Goal: Task Accomplishment & Management: Manage account settings

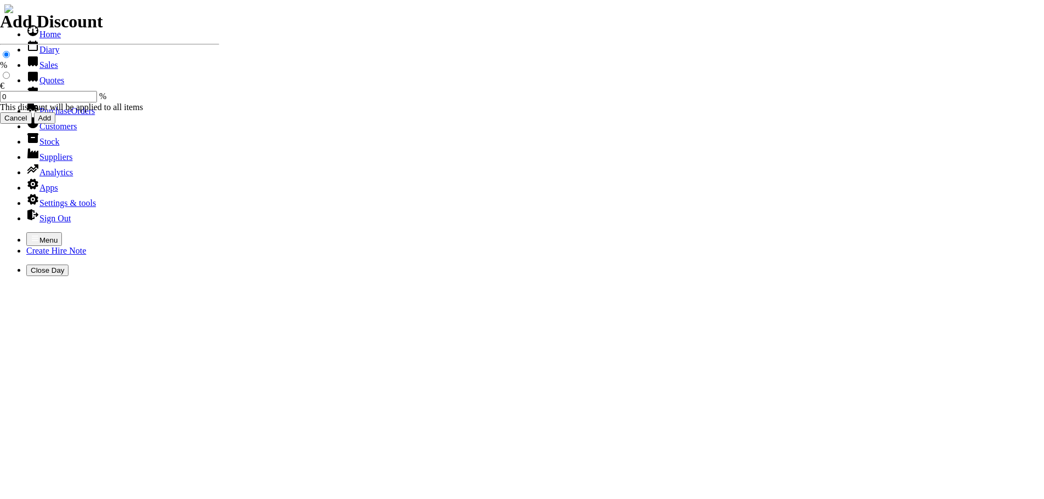
select select "HO"
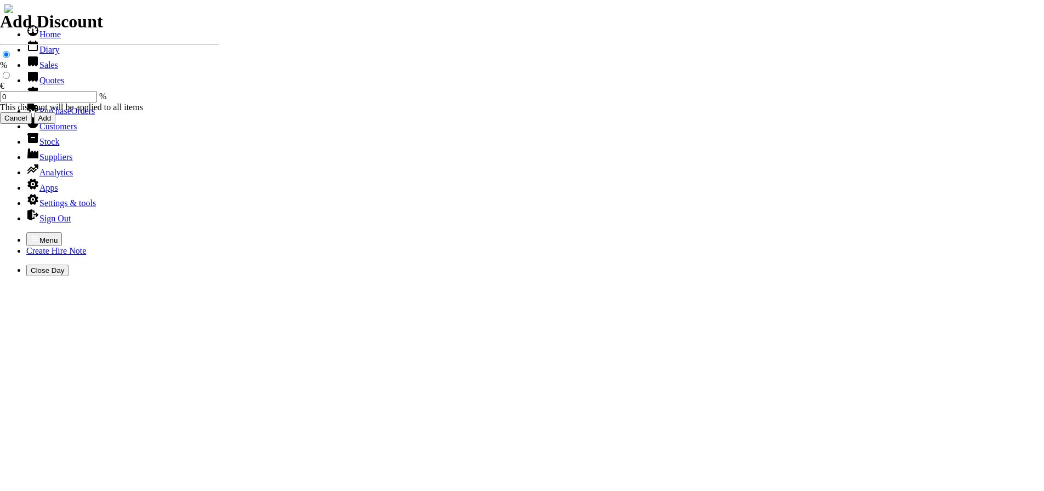
click at [54, 131] on link "Customers" at bounding box center [51, 126] width 50 height 9
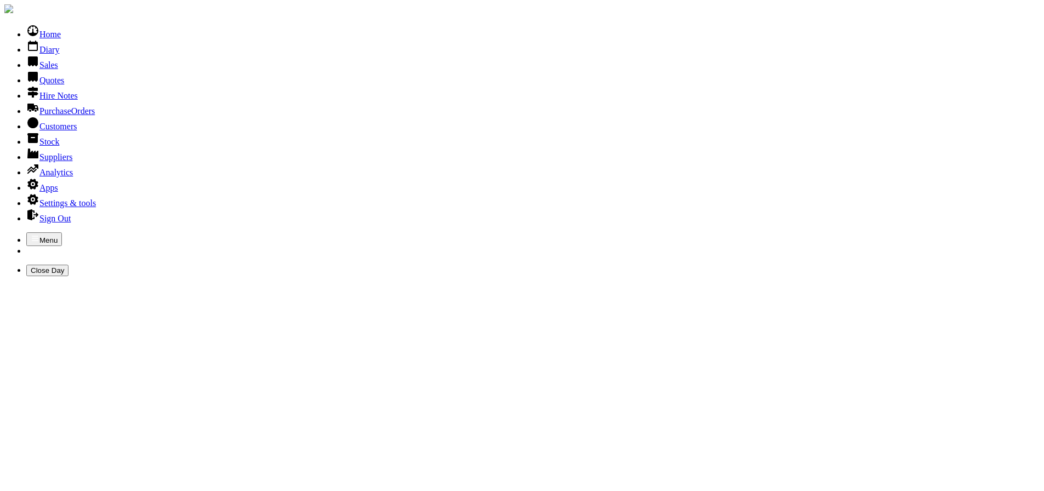
type input "[PERSON_NAME]"
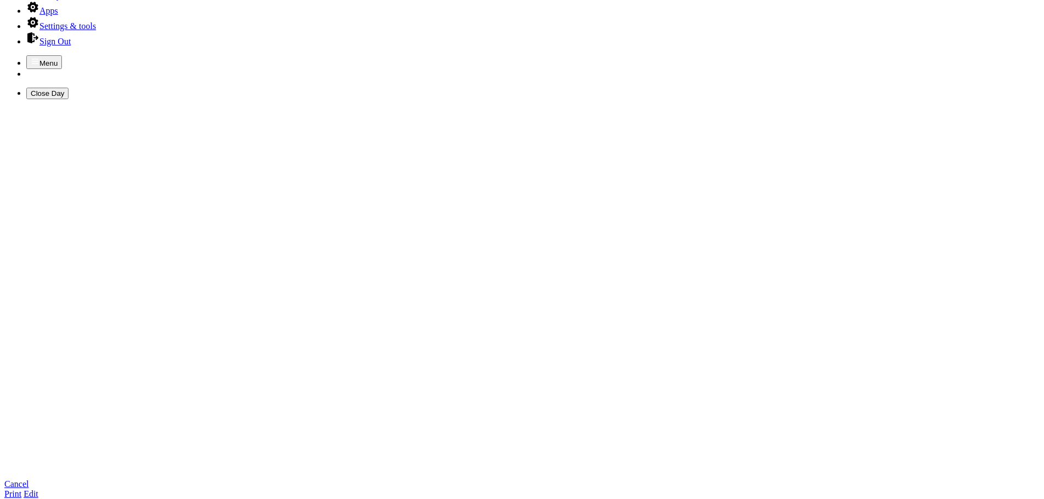
scroll to position [219, 0]
